Goal: Task Accomplishment & Management: Manage account settings

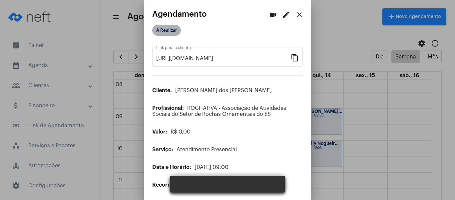
click at [161, 31] on mat-chip "A Realizar" at bounding box center [166, 30] width 29 height 11
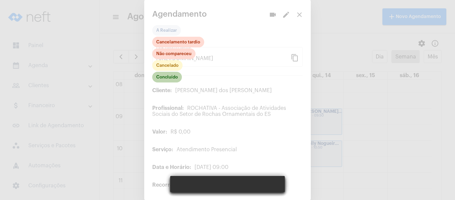
click at [163, 79] on mat-chip "Concluído" at bounding box center [167, 77] width 30 height 11
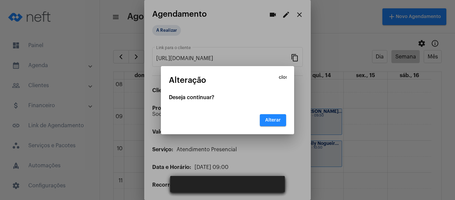
click at [276, 119] on span "Alterar" at bounding box center [273, 120] width 16 height 5
click at [281, 118] on span "Alterar" at bounding box center [273, 120] width 16 height 5
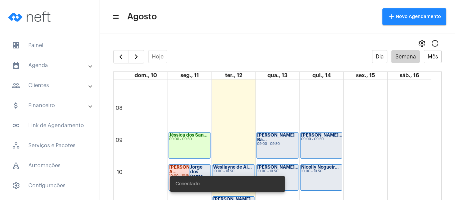
scroll to position [259, 0]
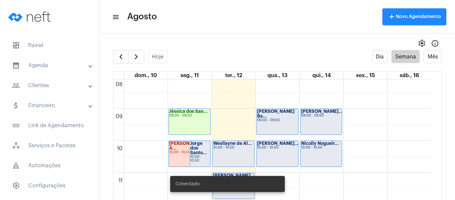
click at [203, 157] on div "10:00 - 10:50" at bounding box center [200, 158] width 20 height 7
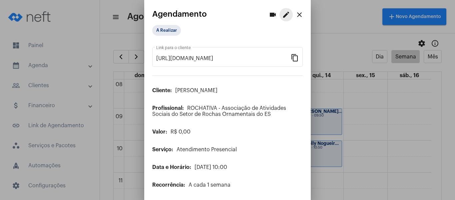
click at [282, 12] on mat-icon "edit" at bounding box center [286, 15] width 8 height 8
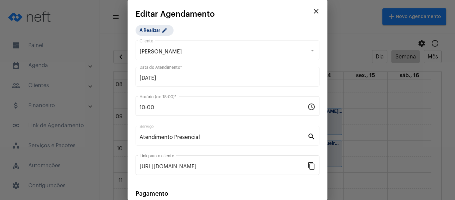
scroll to position [87, 0]
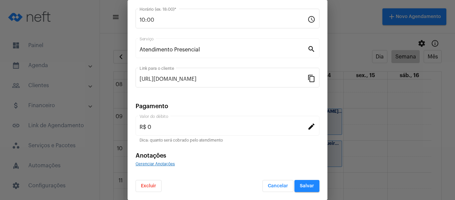
click at [164, 163] on span "Gerenciar Anotações" at bounding box center [155, 164] width 39 height 4
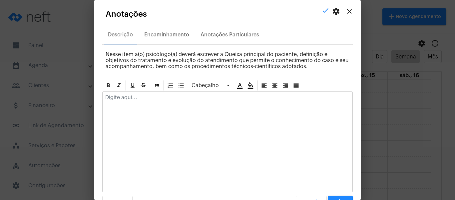
click at [174, 97] on p at bounding box center [227, 97] width 245 height 6
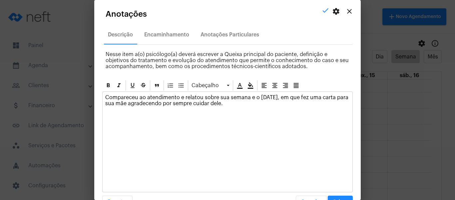
scroll to position [19, 0]
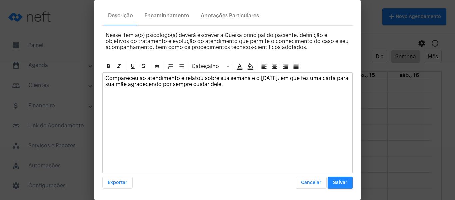
click at [337, 176] on div "Cabeçalho Compareceu ao atendimento e relatou sobre sua semana e o dia dos pais…" at bounding box center [227, 124] width 251 height 128
click at [337, 181] on span "Salvar" at bounding box center [340, 182] width 14 height 5
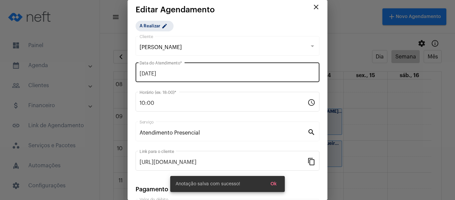
scroll to position [0, 0]
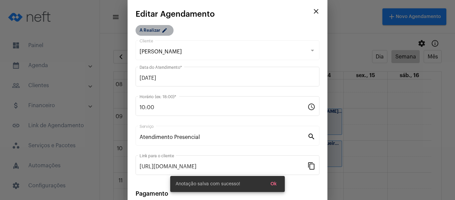
click at [163, 32] on mat-icon "edit" at bounding box center [166, 31] width 8 height 8
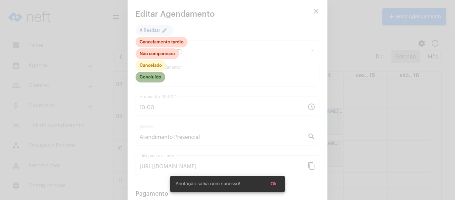
click at [155, 79] on mat-chip "Concluído" at bounding box center [151, 77] width 30 height 11
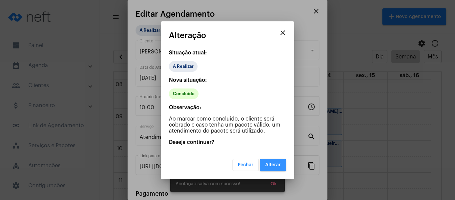
click at [278, 163] on span "Alterar" at bounding box center [273, 164] width 16 height 5
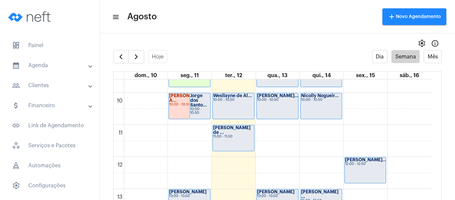
scroll to position [326, 0]
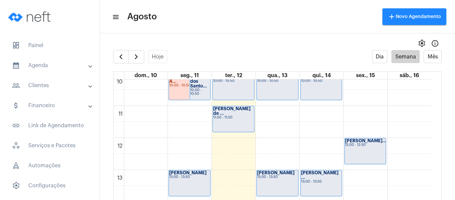
click at [201, 90] on div "10:00 - 10:50" at bounding box center [200, 91] width 20 height 7
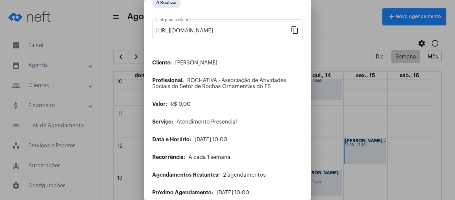
scroll to position [54, 0]
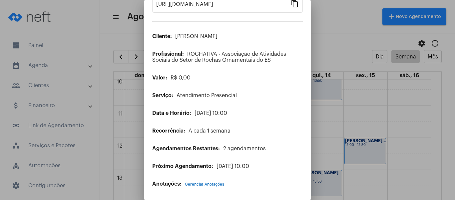
click at [195, 184] on span "Gerenciar Anotações" at bounding box center [204, 184] width 39 height 4
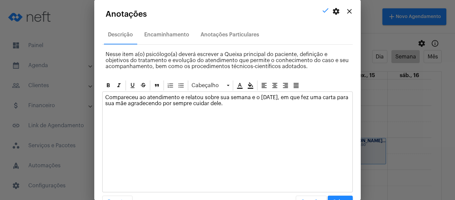
click at [346, 12] on mat-icon "close" at bounding box center [350, 11] width 8 height 8
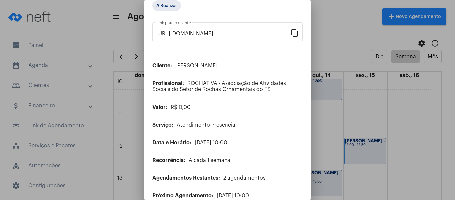
scroll to position [0, 0]
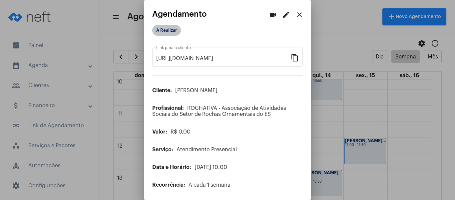
click at [169, 31] on mat-chip "A Realizar" at bounding box center [166, 30] width 29 height 11
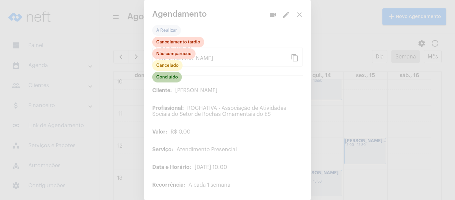
click at [173, 78] on mat-chip "Concluído" at bounding box center [167, 77] width 30 height 11
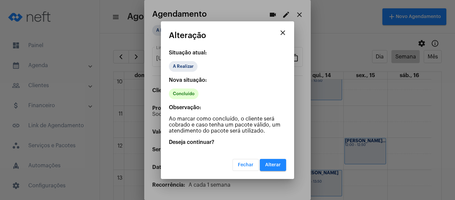
click at [272, 159] on button "Alterar" at bounding box center [273, 165] width 26 height 12
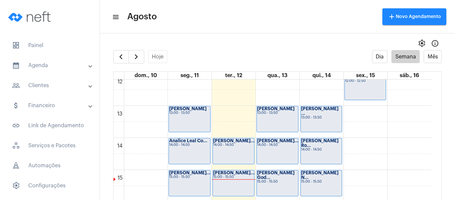
scroll to position [392, 0]
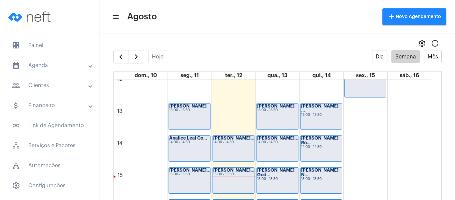
click at [187, 124] on div "Davi Babiski 13:00 - 13:50" at bounding box center [189, 116] width 41 height 26
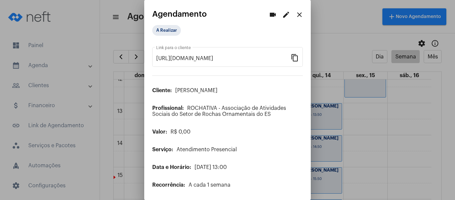
click at [285, 15] on mat-icon "edit" at bounding box center [286, 15] width 8 height 8
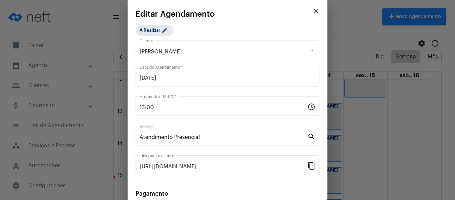
scroll to position [87, 0]
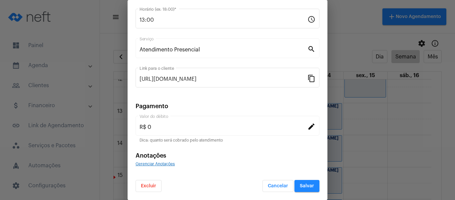
click at [169, 164] on span "Gerenciar Anotações" at bounding box center [155, 164] width 39 height 4
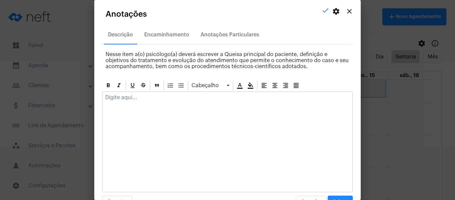
click at [155, 96] on p at bounding box center [227, 97] width 245 height 6
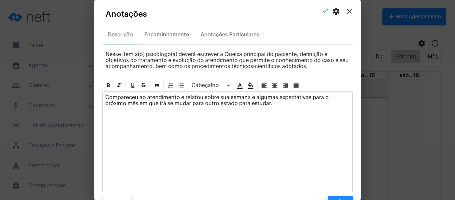
scroll to position [19, 0]
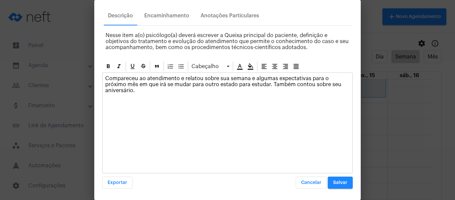
click at [333, 180] on span "Salvar" at bounding box center [340, 182] width 14 height 5
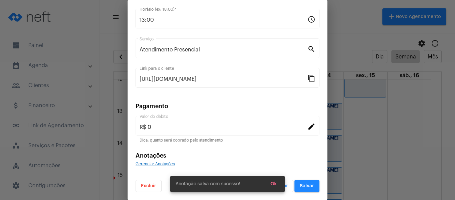
scroll to position [0, 0]
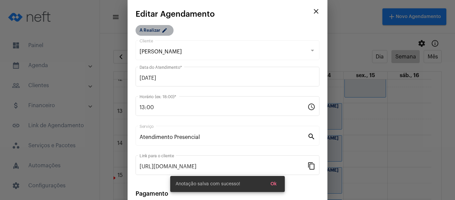
click at [166, 32] on mat-icon "edit" at bounding box center [166, 31] width 8 height 8
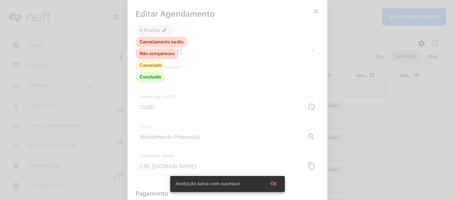
click at [153, 84] on div at bounding box center [227, 100] width 455 height 200
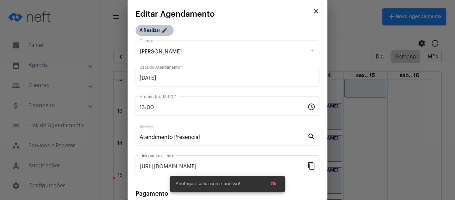
click at [159, 34] on mat-chip "A Realizar edit" at bounding box center [155, 30] width 38 height 11
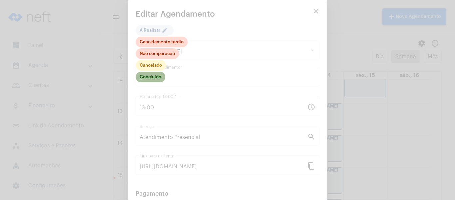
click at [156, 74] on mat-chip "Concluído" at bounding box center [151, 77] width 30 height 11
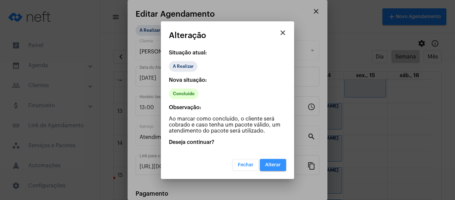
click at [277, 165] on span "Alterar" at bounding box center [273, 164] width 16 height 5
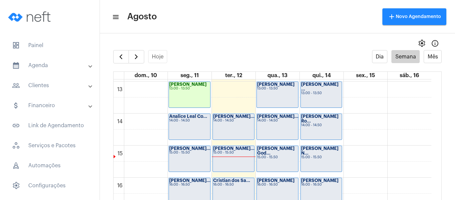
scroll to position [426, 0]
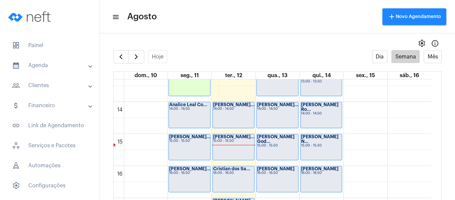
click at [181, 114] on div "Analice Leal Co... 14:00 - 14:50" at bounding box center [189, 115] width 41 height 26
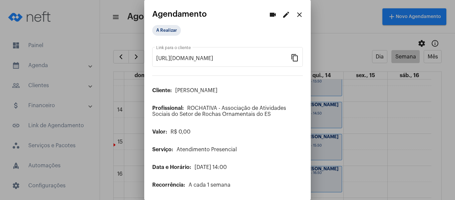
click at [282, 14] on mat-icon "edit" at bounding box center [286, 15] width 8 height 8
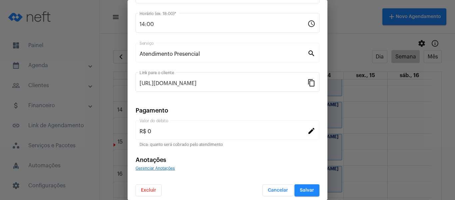
scroll to position [87, 0]
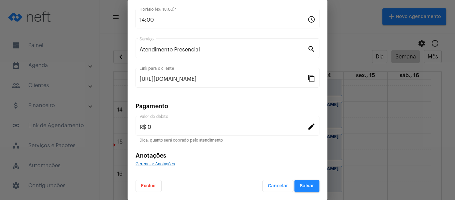
click at [150, 164] on span "Gerenciar Anotações" at bounding box center [155, 164] width 39 height 4
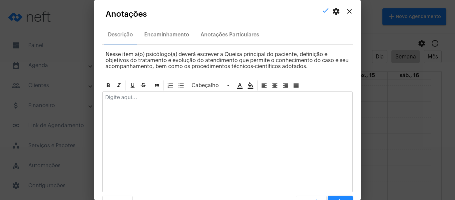
click at [153, 102] on div at bounding box center [228, 99] width 250 height 15
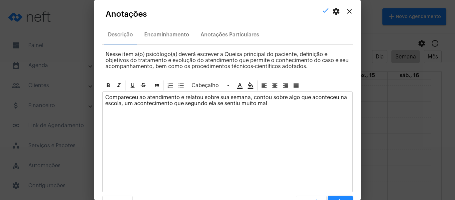
click at [171, 101] on p "Compareceu ao atendimento e relatou sobre sua semana, contou sobre algo que aco…" at bounding box center [227, 100] width 245 height 12
click at [343, 101] on p "Compareceu ao atendimento e relatou sobre sua semana, contou sobre algo que aco…" at bounding box center [227, 100] width 245 height 12
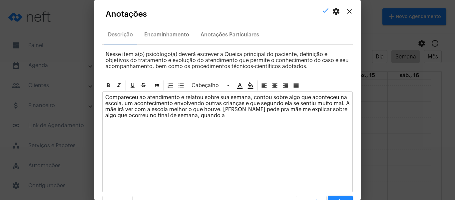
drag, startPoint x: 212, startPoint y: 116, endPoint x: 188, endPoint y: 116, distance: 24.0
click at [188, 116] on p "Compareceu ao atendimento e relatou sobre sua semana, contou sobre algo que aco…" at bounding box center [227, 106] width 245 height 24
click at [239, 36] on div "Anotações Particulares" at bounding box center [230, 35] width 59 height 6
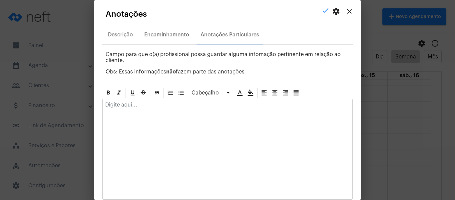
click at [166, 103] on p at bounding box center [227, 105] width 245 height 6
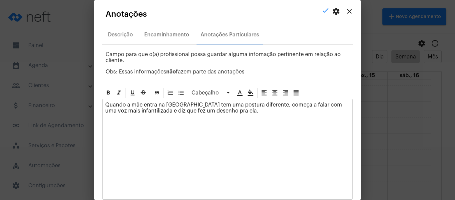
click at [125, 103] on p "Quando a mãe entra na sala Analice tem uma postura diferente, começa a falar co…" at bounding box center [227, 108] width 245 height 12
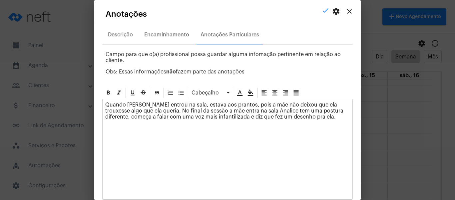
click at [251, 111] on p "Quando Analice entrou na sala, estava aos prantos, pois a mãe não deixou que el…" at bounding box center [227, 111] width 245 height 18
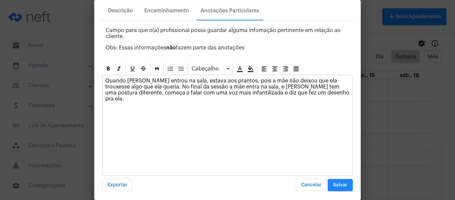
scroll to position [26, 0]
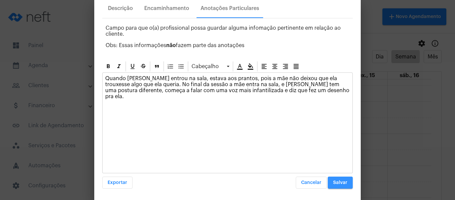
click at [333, 186] on button "Salvar" at bounding box center [340, 182] width 25 height 12
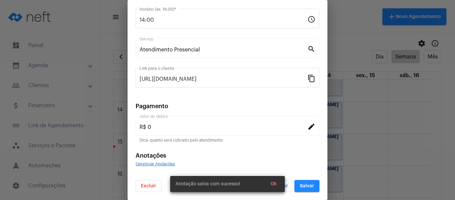
scroll to position [0, 0]
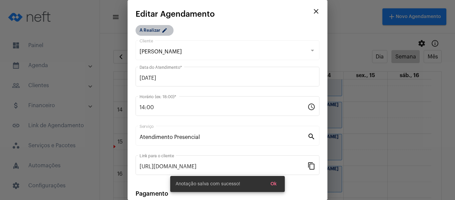
click at [162, 32] on mat-icon "edit" at bounding box center [166, 31] width 8 height 8
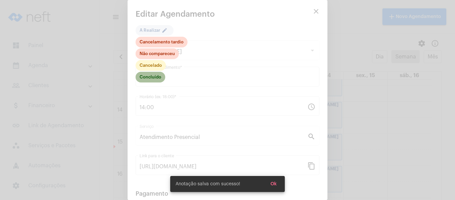
click at [158, 76] on mat-chip "Concluído" at bounding box center [151, 77] width 30 height 11
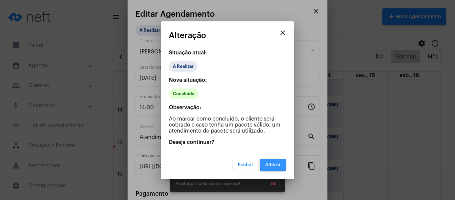
click at [281, 169] on button "Alterar" at bounding box center [273, 165] width 26 height 12
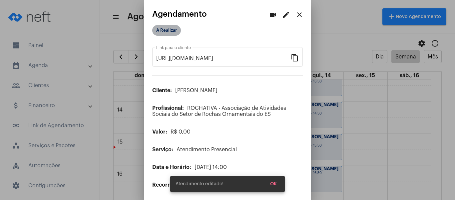
click at [168, 26] on mat-chip "A Realizar" at bounding box center [166, 30] width 29 height 11
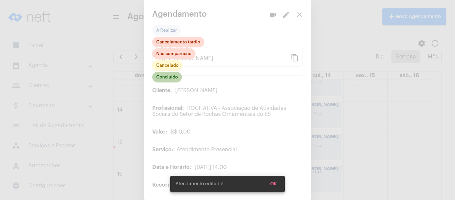
click at [167, 76] on mat-chip "Concluído" at bounding box center [167, 77] width 30 height 11
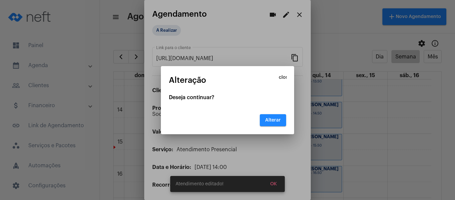
click at [268, 114] on button "Alterar" at bounding box center [273, 120] width 26 height 12
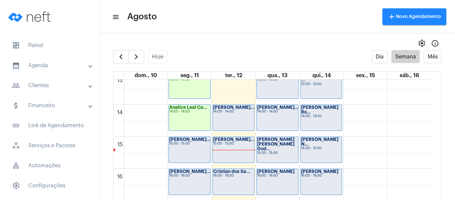
scroll to position [426, 0]
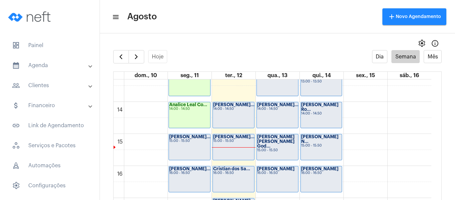
click at [171, 142] on div "15:00 - 15:50" at bounding box center [189, 141] width 41 height 4
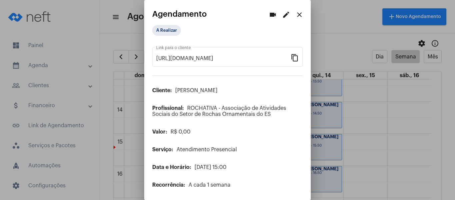
click at [282, 15] on mat-icon "edit" at bounding box center [286, 15] width 8 height 8
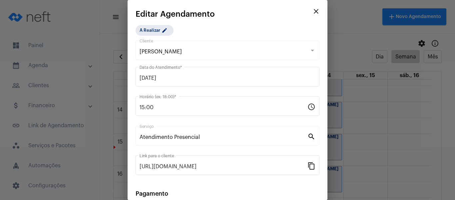
scroll to position [87, 0]
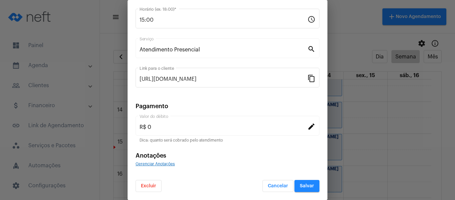
click at [165, 164] on span "Gerenciar Anotações" at bounding box center [155, 164] width 39 height 4
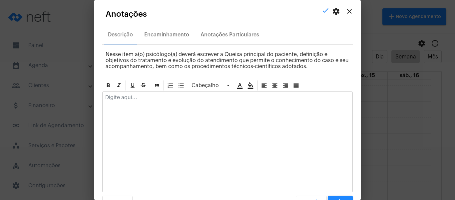
click at [168, 96] on p at bounding box center [227, 97] width 245 height 6
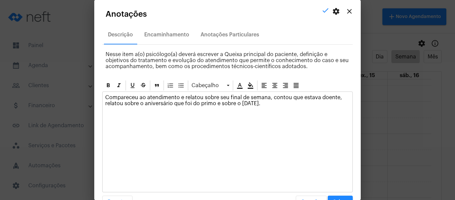
drag, startPoint x: 289, startPoint y: 109, endPoint x: 71, endPoint y: 93, distance: 217.9
click at [71, 93] on div "videocam edit close Agendamento A Realizar https://neft.com.br/agendamento/45b5…" at bounding box center [227, 100] width 455 height 200
copy p "Compareceu ao atendimento e relatou sobre seu final de semana, contou que estav…"
click at [338, 197] on button "Salvar" at bounding box center [340, 201] width 25 height 12
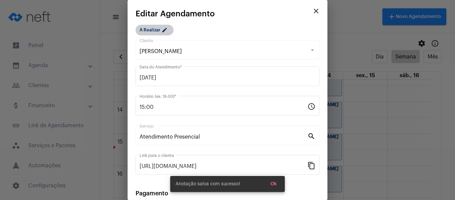
scroll to position [0, 0]
click at [156, 26] on mat-chip "A Realizar edit" at bounding box center [155, 30] width 38 height 11
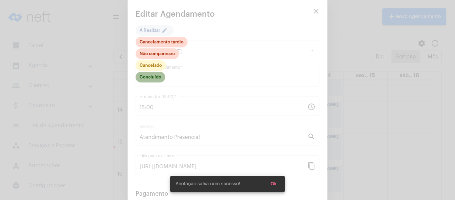
click at [156, 78] on mat-chip "Concluído" at bounding box center [151, 77] width 30 height 11
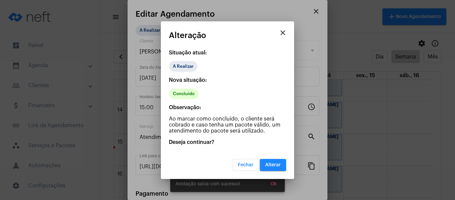
click at [269, 162] on span "Alterar" at bounding box center [273, 164] width 16 height 5
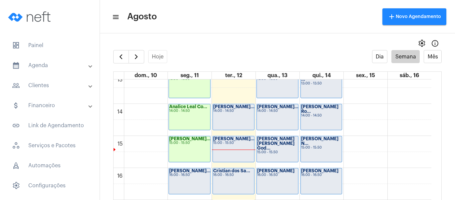
scroll to position [426, 0]
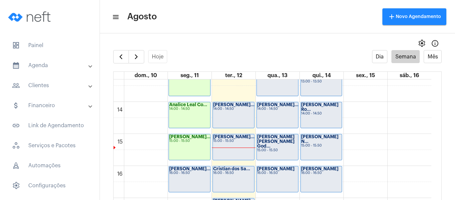
click at [192, 176] on div "[PERSON_NAME]... 16:00 - 16:50" at bounding box center [189, 179] width 41 height 26
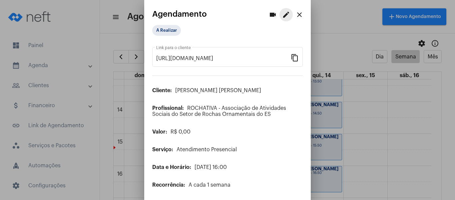
click at [282, 14] on mat-icon "edit" at bounding box center [286, 15] width 8 height 8
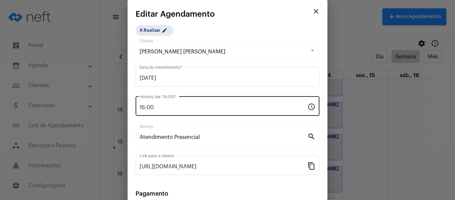
scroll to position [87, 0]
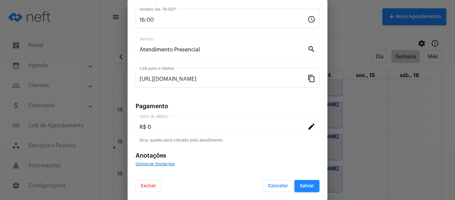
click at [156, 163] on span "Gerenciar Anotações" at bounding box center [155, 164] width 39 height 4
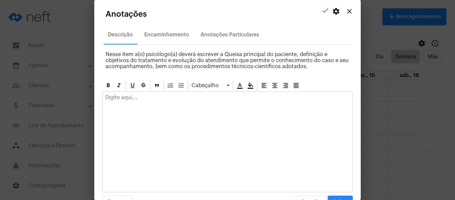
click at [148, 101] on div at bounding box center [228, 99] width 250 height 15
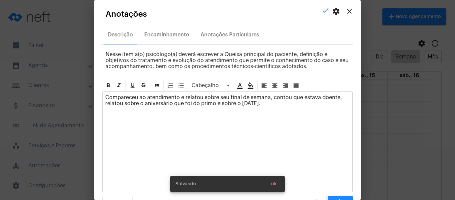
drag, startPoint x: 141, startPoint y: 104, endPoint x: 213, endPoint y: 105, distance: 72.7
click at [213, 105] on p "Compareceu ao atendimento e relatou sobre seu final de semana, contou que estav…" at bounding box center [227, 100] width 245 height 12
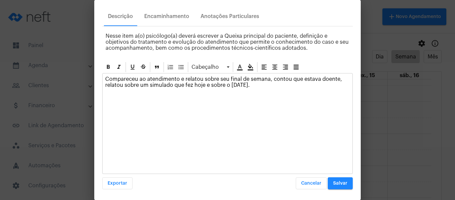
scroll to position [19, 0]
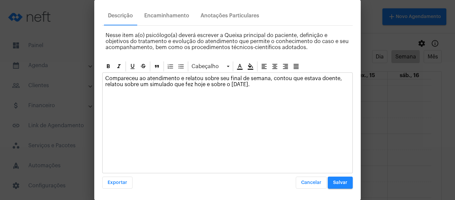
click at [337, 180] on button "Salvar" at bounding box center [340, 182] width 25 height 12
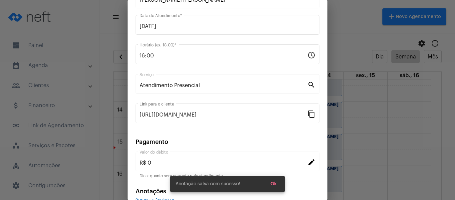
scroll to position [21, 0]
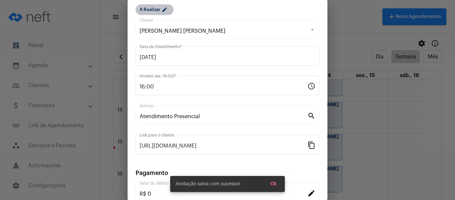
click at [151, 5] on mat-chip "A Realizar edit" at bounding box center [155, 9] width 38 height 11
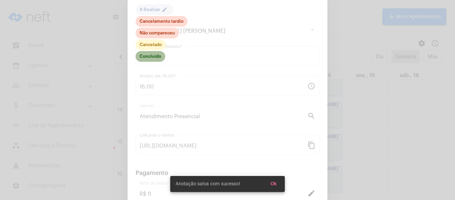
click at [146, 57] on mat-chip "Concluído" at bounding box center [151, 56] width 30 height 11
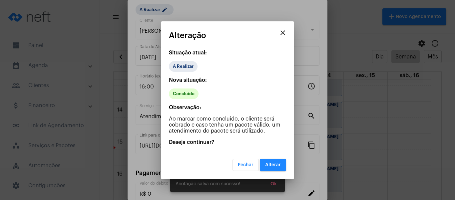
click at [285, 165] on button "Alterar" at bounding box center [273, 165] width 26 height 12
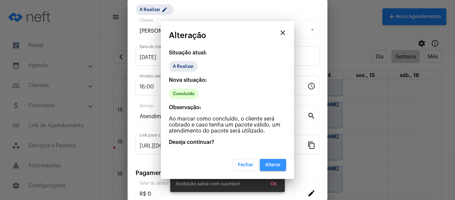
scroll to position [0, 0]
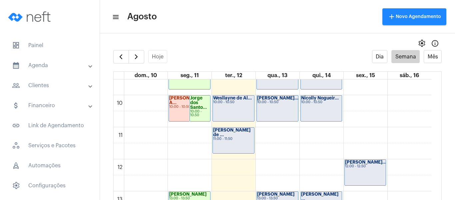
scroll to position [292, 0]
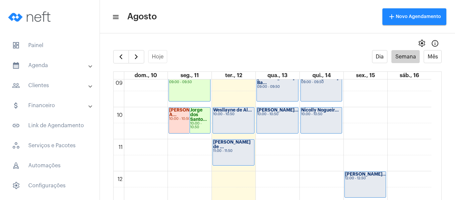
click at [218, 159] on div "[PERSON_NAME] de ... 11:00 - 11:50" at bounding box center [233, 152] width 41 height 26
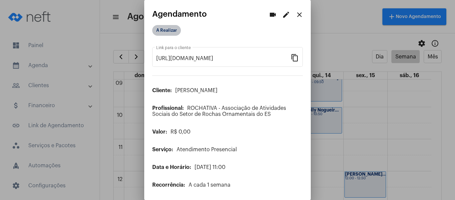
click at [163, 32] on mat-chip "A Realizar" at bounding box center [166, 30] width 29 height 11
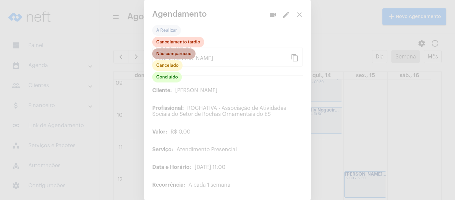
click at [170, 56] on mat-chip "Não compareceu" at bounding box center [173, 53] width 43 height 11
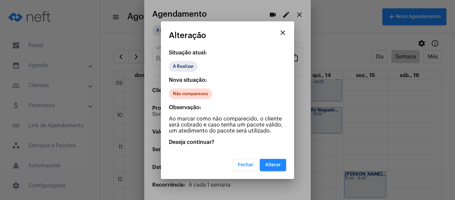
click at [268, 167] on button "Alterar" at bounding box center [273, 165] width 26 height 12
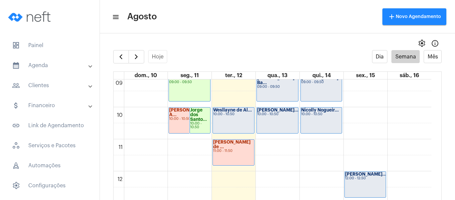
click at [229, 127] on div "Wesllayne de Al... 10:00 - 10:50" at bounding box center [233, 120] width 41 height 26
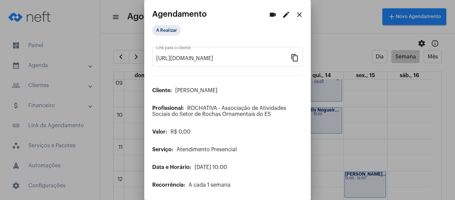
scroll to position [19, 0]
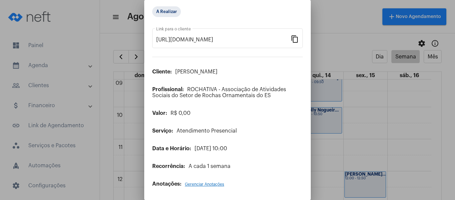
click at [202, 185] on span "Gerenciar Anotações" at bounding box center [204, 184] width 39 height 4
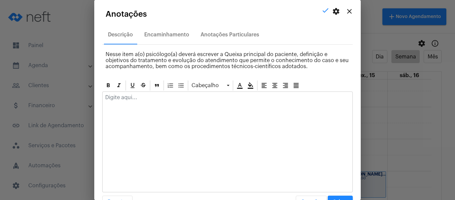
click at [180, 93] on div at bounding box center [228, 99] width 250 height 15
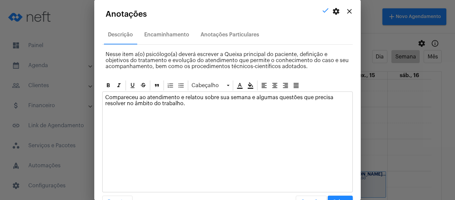
scroll to position [19, 0]
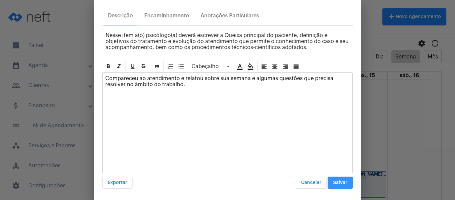
click at [335, 183] on span "Salvar" at bounding box center [340, 182] width 14 height 5
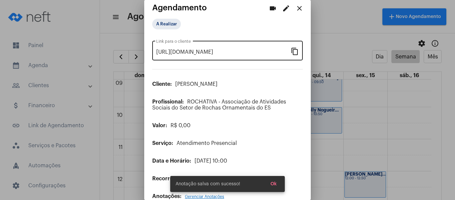
scroll to position [0, 0]
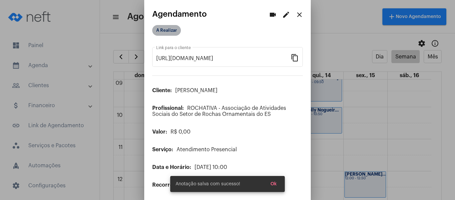
click at [173, 35] on mat-chip "A Realizar" at bounding box center [166, 30] width 29 height 11
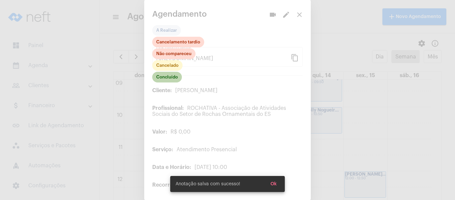
click at [173, 81] on mat-chip "Concluído" at bounding box center [167, 77] width 30 height 11
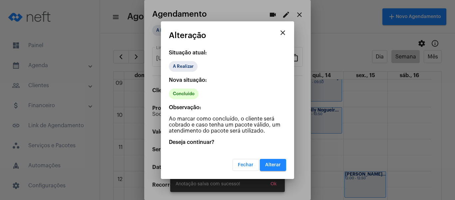
click at [270, 168] on button "Alterar" at bounding box center [273, 165] width 26 height 12
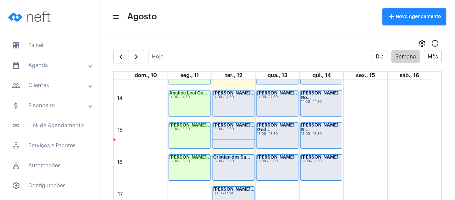
scroll to position [426, 0]
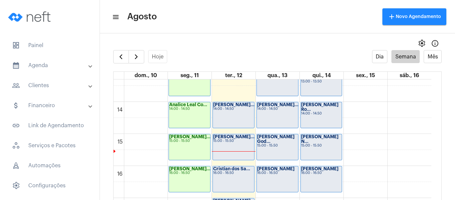
click at [225, 113] on div "[PERSON_NAME]... 14:00 - 14:50" at bounding box center [233, 115] width 41 height 26
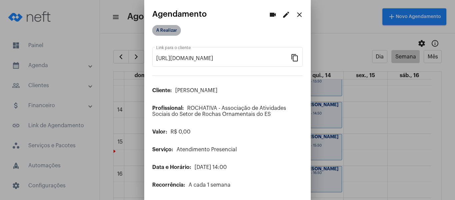
click at [173, 30] on mat-chip "A Realizar" at bounding box center [166, 30] width 29 height 11
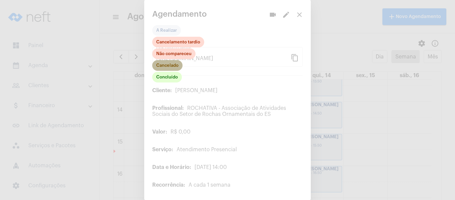
click at [172, 67] on mat-chip "Cancelado" at bounding box center [167, 65] width 30 height 11
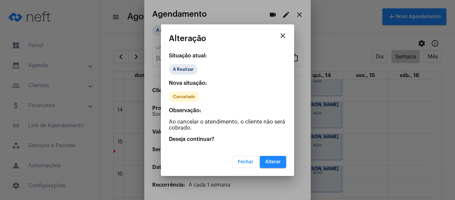
click at [268, 161] on span "Alterar" at bounding box center [273, 161] width 16 height 5
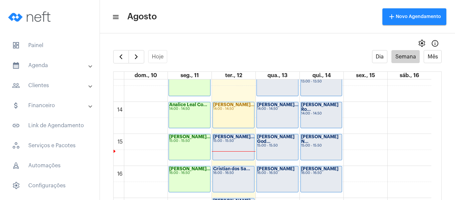
click at [232, 143] on div "[PERSON_NAME]... 15:00 - 15:50" at bounding box center [233, 147] width 41 height 26
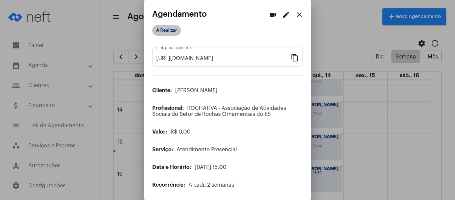
click at [167, 28] on mat-chip "A Realizar" at bounding box center [166, 30] width 29 height 11
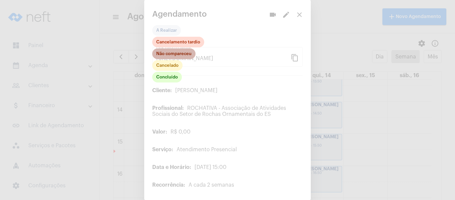
click at [168, 55] on mat-chip "Não compareceu" at bounding box center [173, 53] width 43 height 11
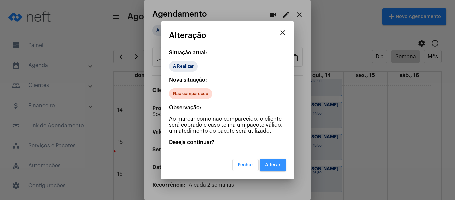
click at [268, 166] on span "Alterar" at bounding box center [273, 164] width 16 height 5
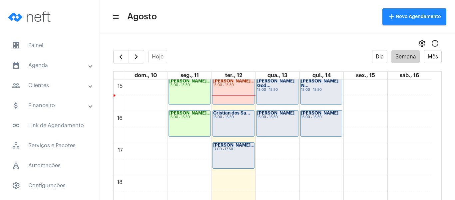
scroll to position [492, 0]
